Goal: Information Seeking & Learning: Learn about a topic

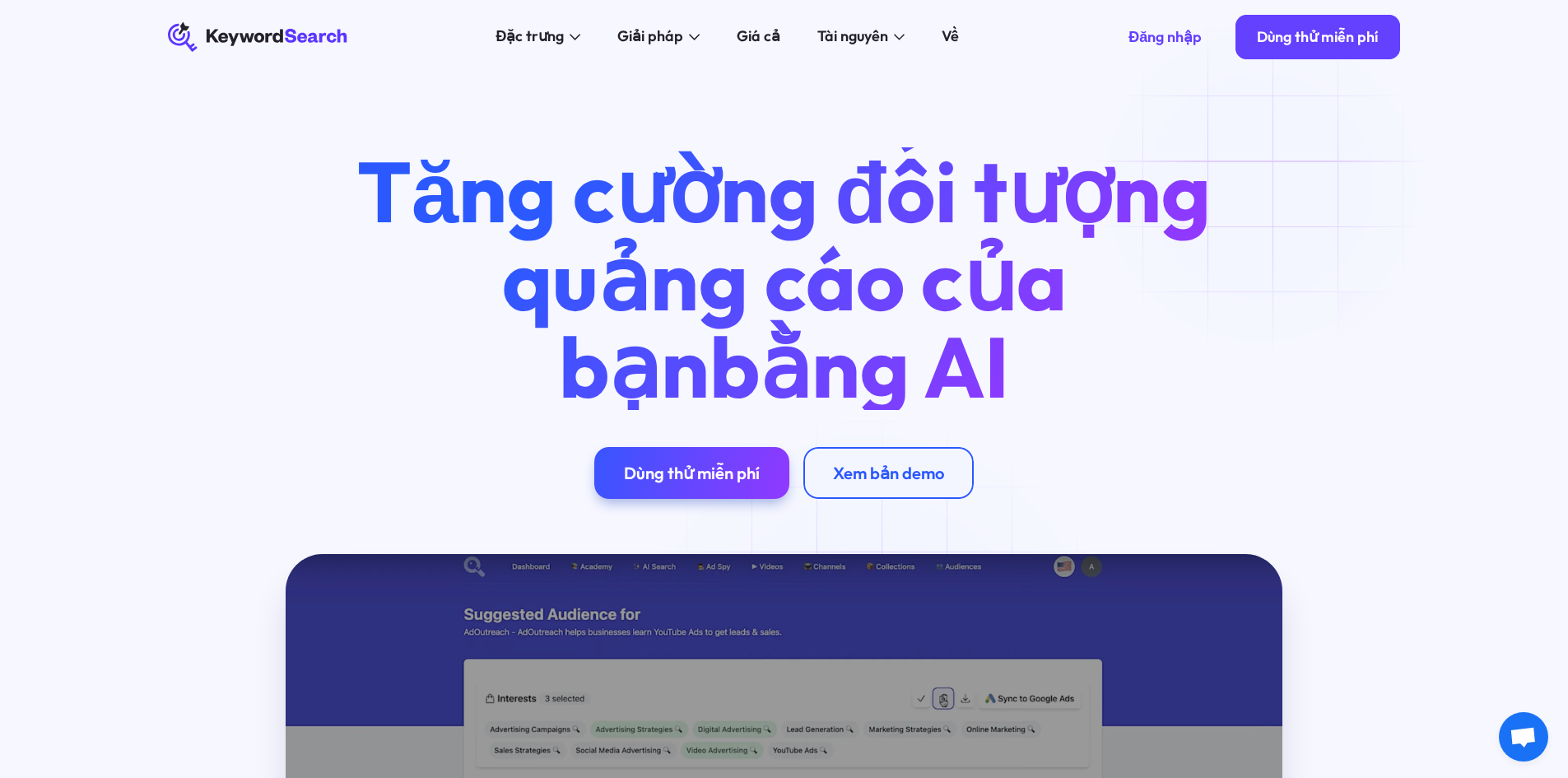
drag, startPoint x: 1271, startPoint y: 186, endPoint x: 1241, endPoint y: 164, distance: 37.2
click at [1271, 186] on div "Tăng cường đối tượng quảng cáo của bạn bằng AI Dùng thử miễn phí Xem bản demo" at bounding box center [785, 323] width 1292 height 351
click at [1162, 44] on font "Đăng nhập" at bounding box center [1165, 37] width 73 height 19
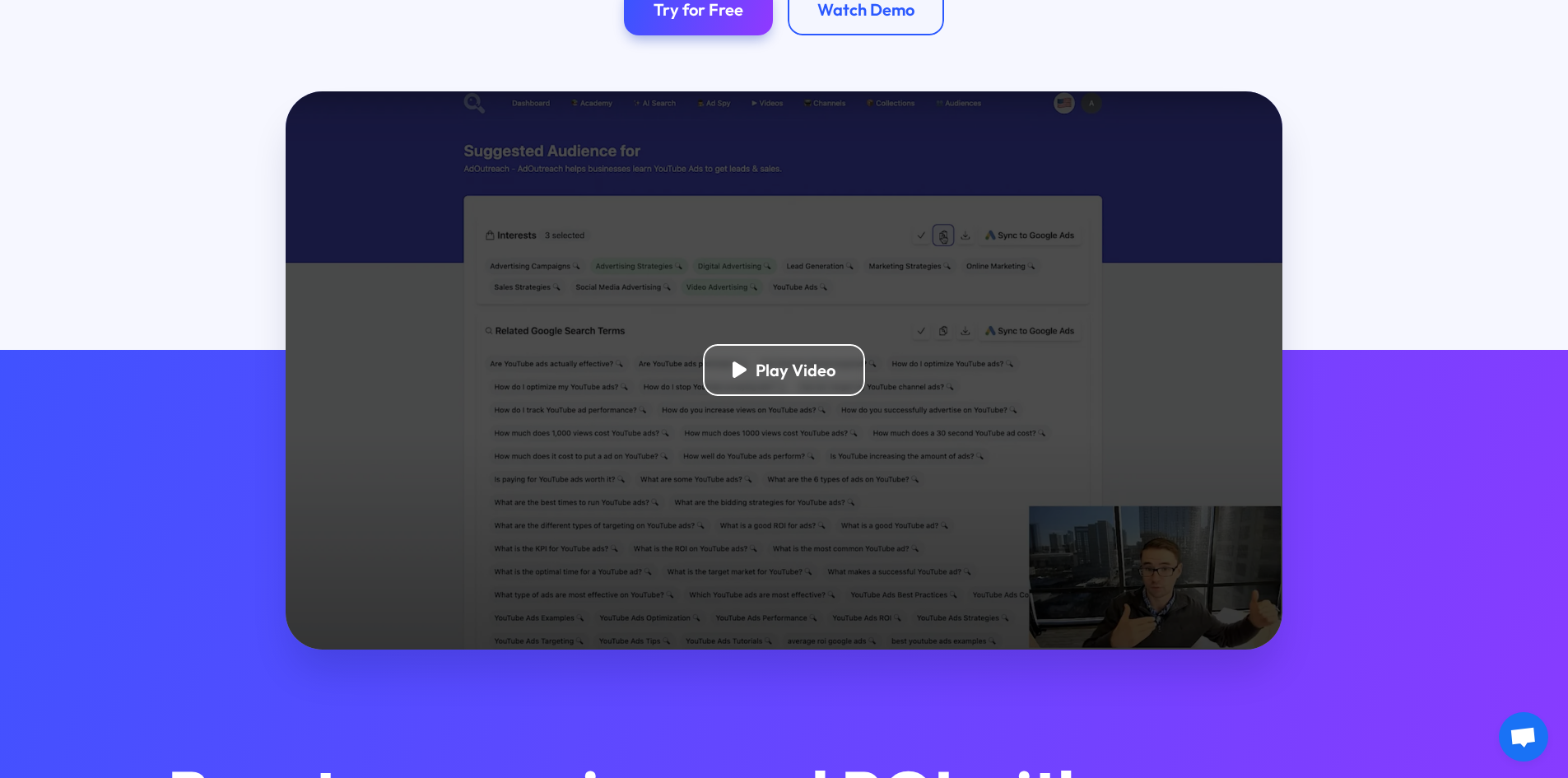
scroll to position [412, 0]
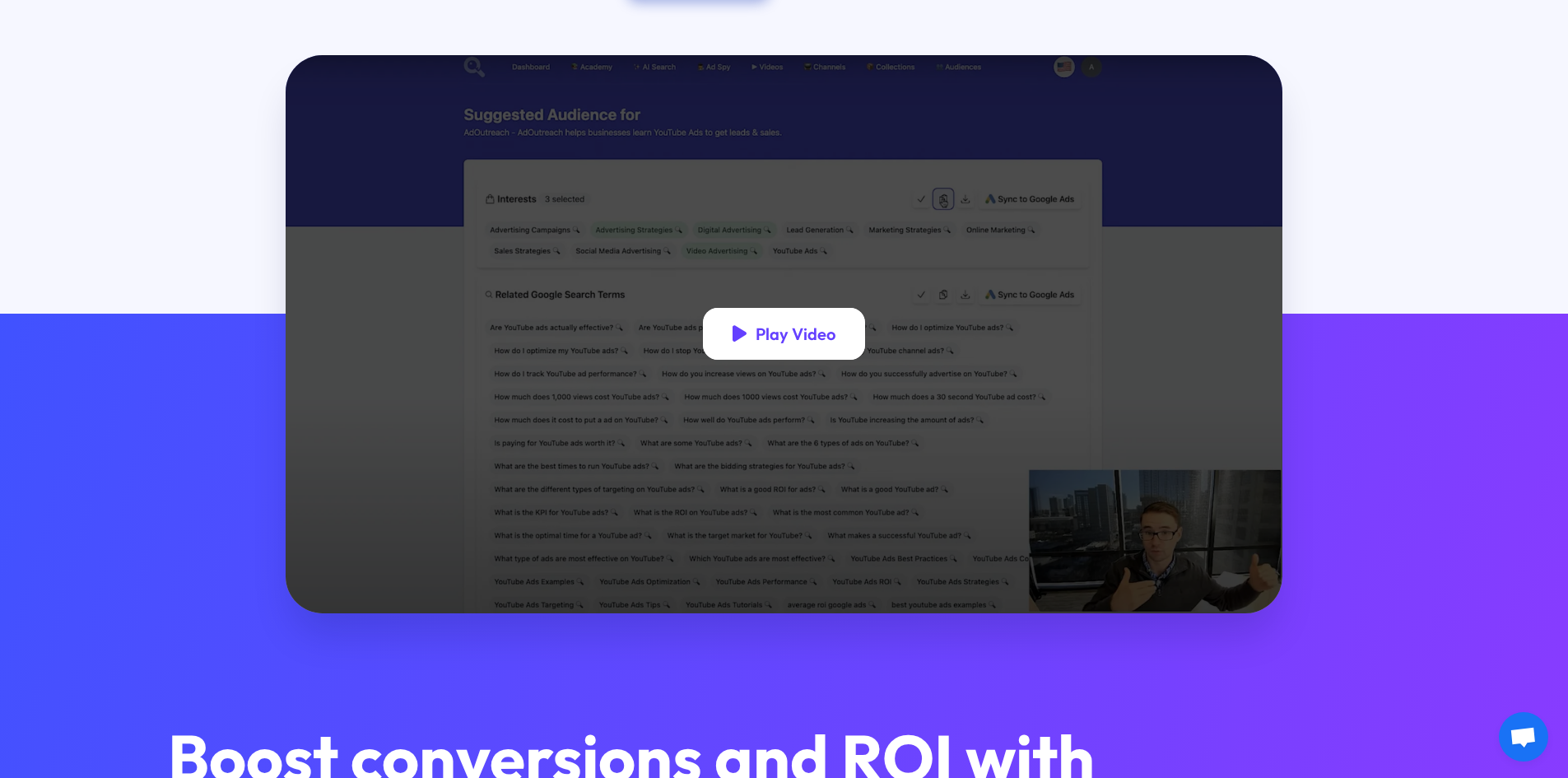
click at [737, 322] on div "Play Video" at bounding box center [784, 333] width 163 height 51
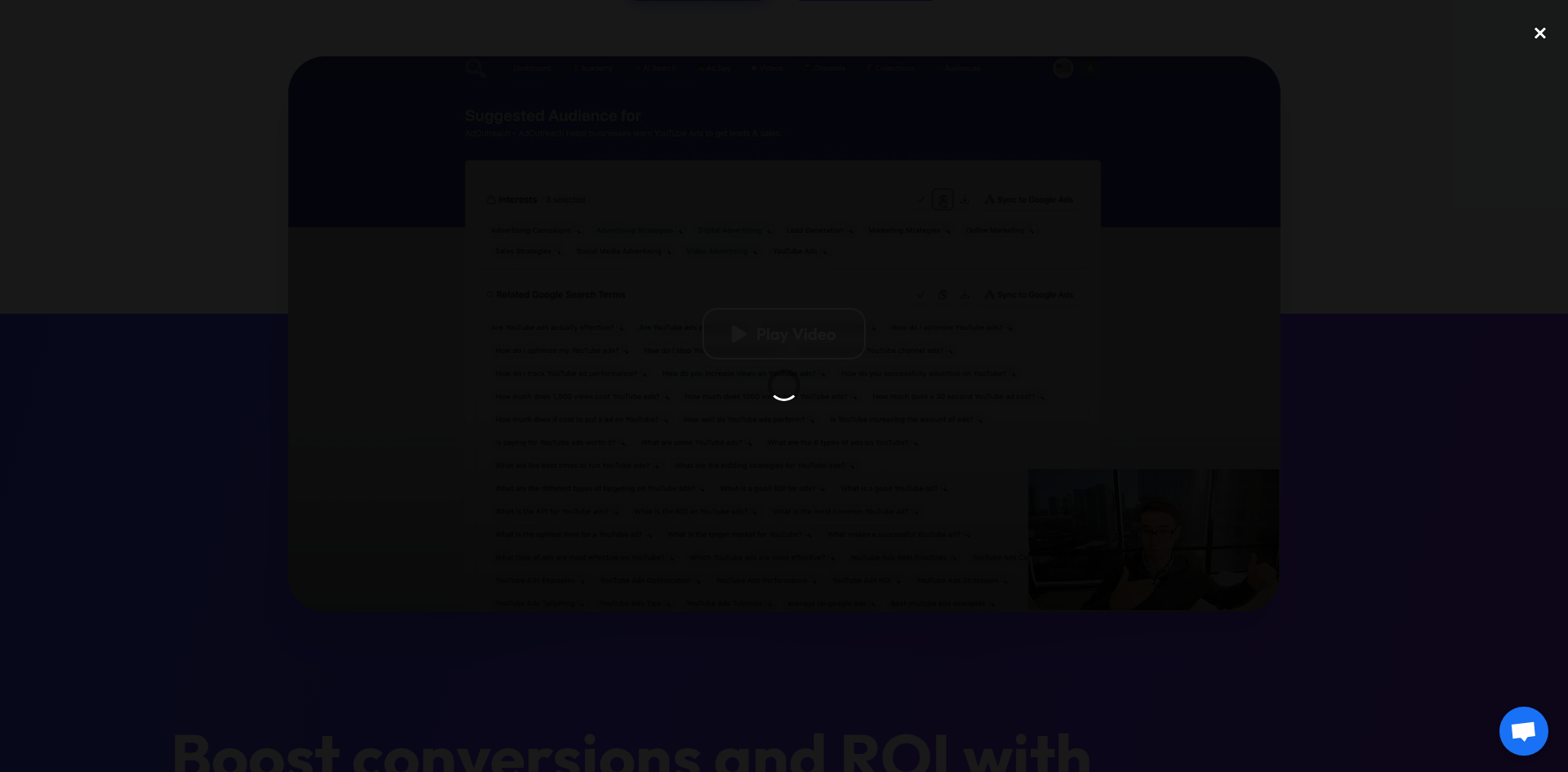
click at [1539, 26] on div "close lightbox" at bounding box center [1540, 34] width 55 height 36
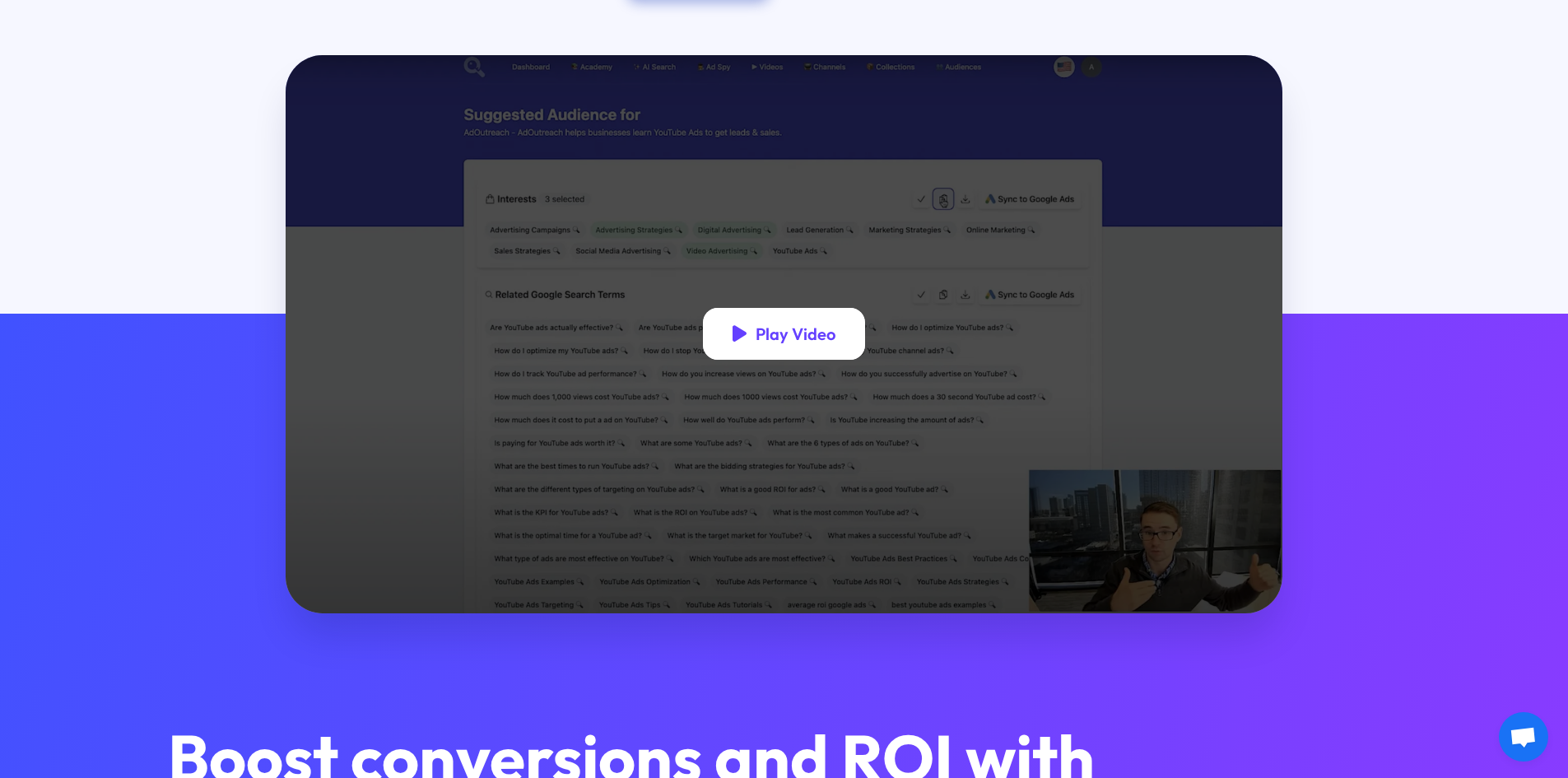
click at [784, 338] on div "Play Video" at bounding box center [795, 334] width 80 height 21
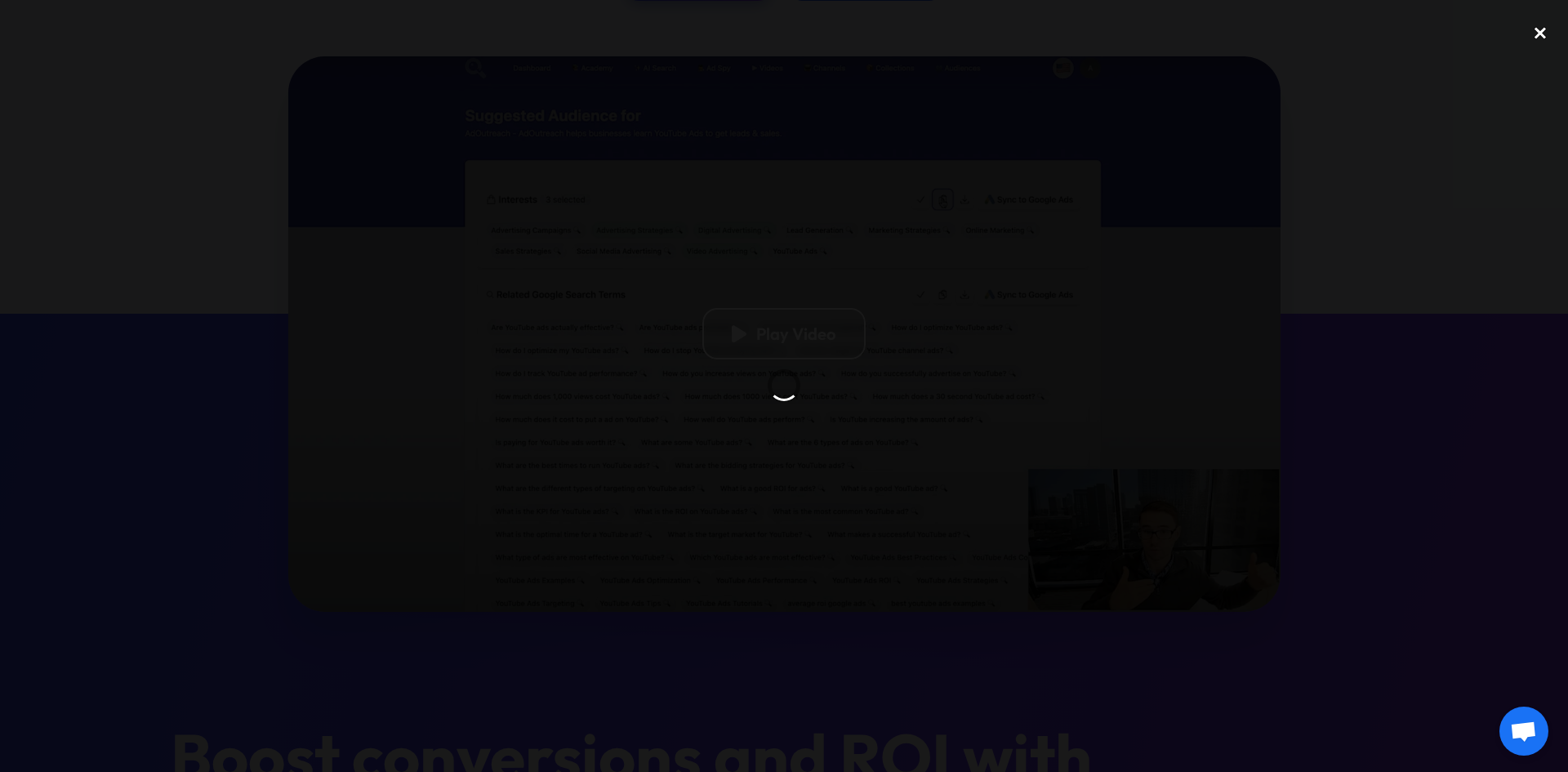
click at [1538, 40] on div "close lightbox" at bounding box center [1540, 34] width 55 height 36
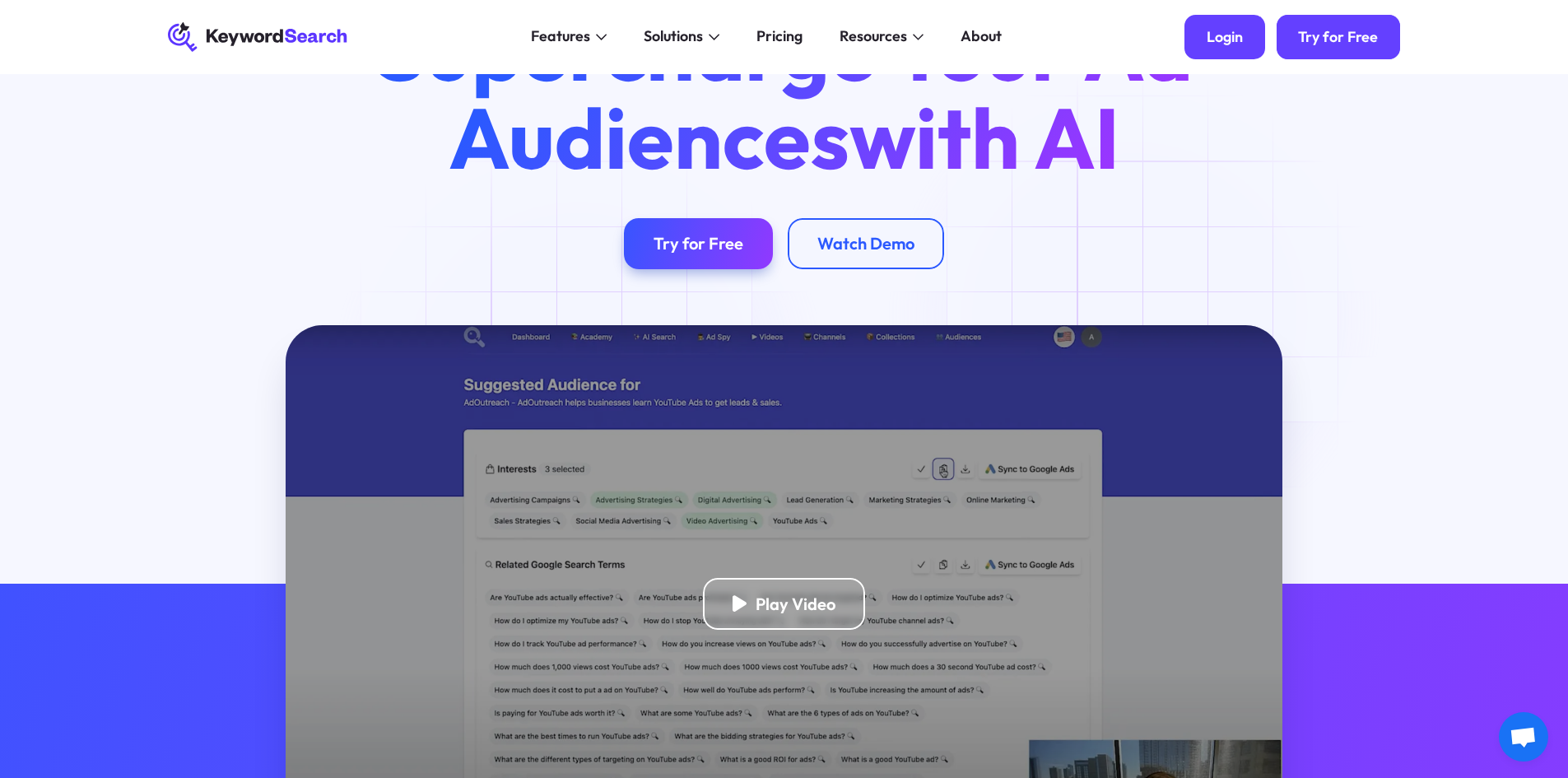
scroll to position [139, 0]
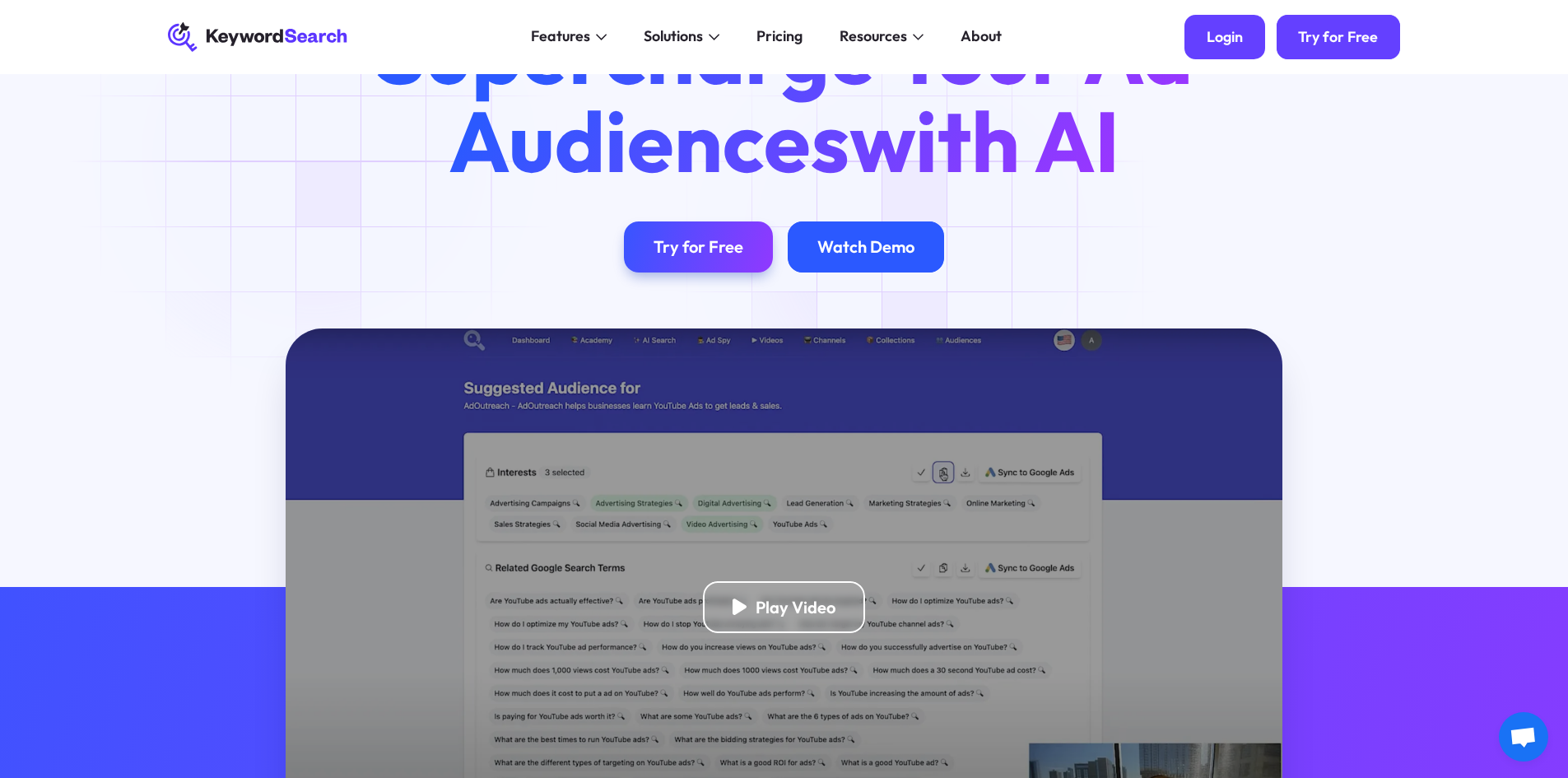
click at [924, 242] on div "Watch Demo" at bounding box center [865, 247] width 156 height 51
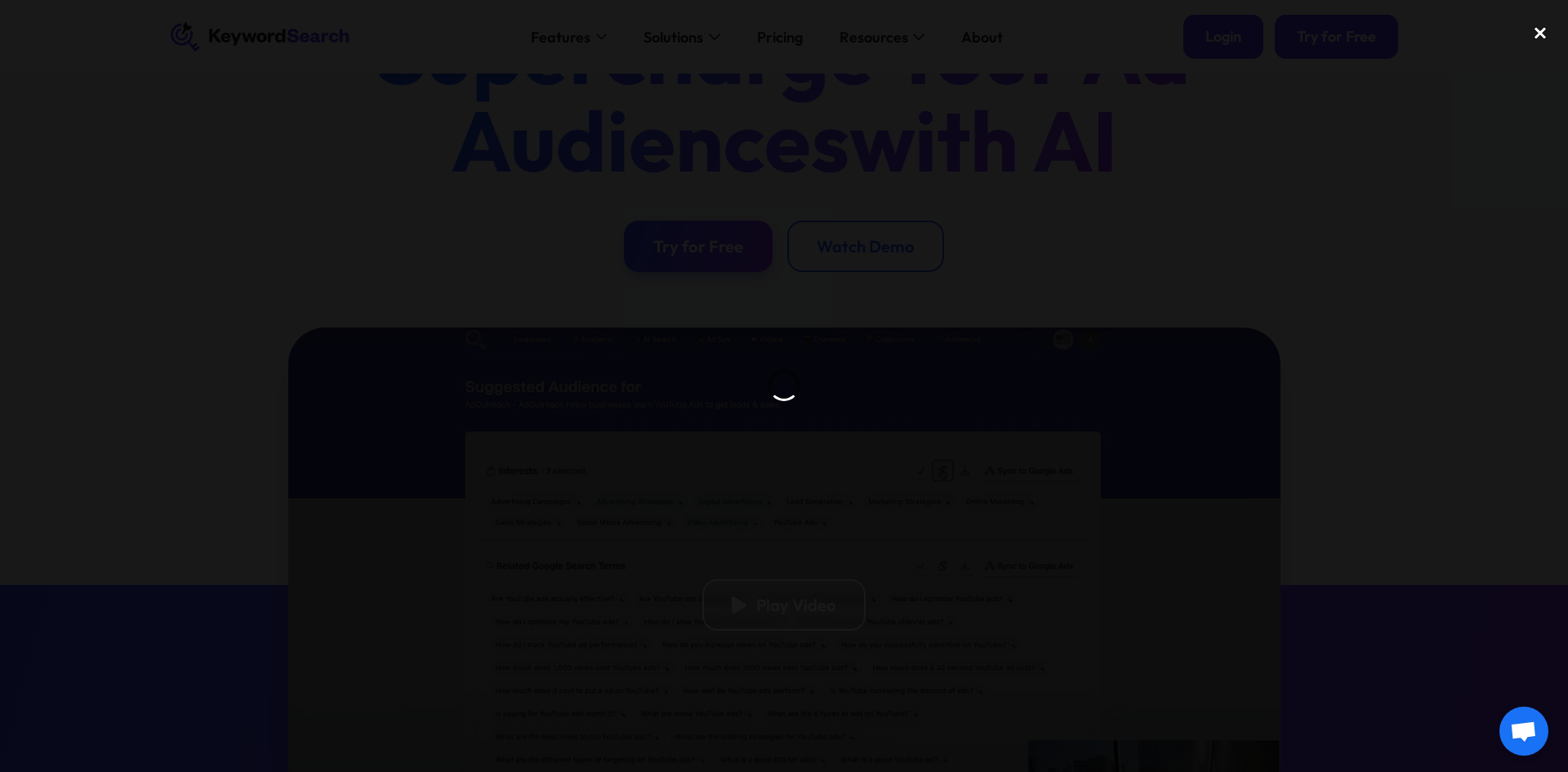
click at [1530, 29] on div "close lightbox" at bounding box center [1540, 34] width 55 height 36
